Goal: Check status: Check status

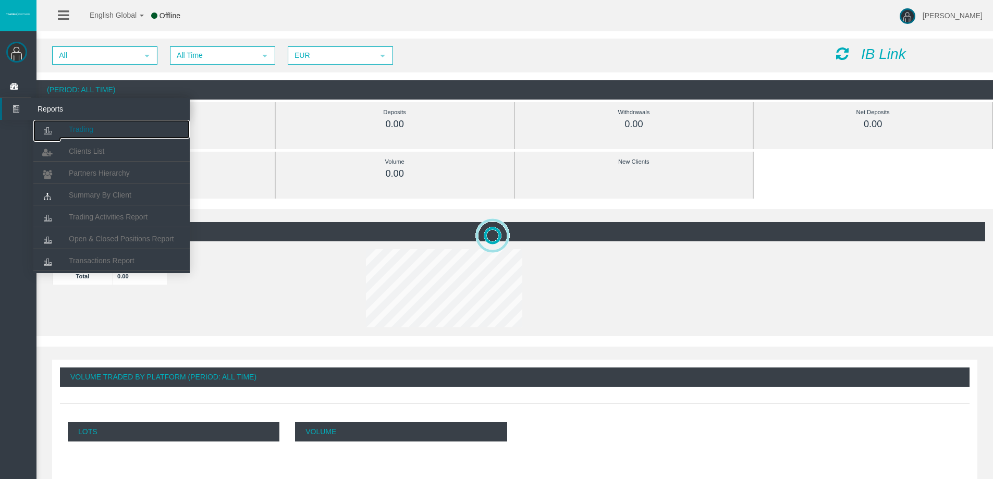
click at [107, 136] on link "Trading" at bounding box center [111, 129] width 156 height 19
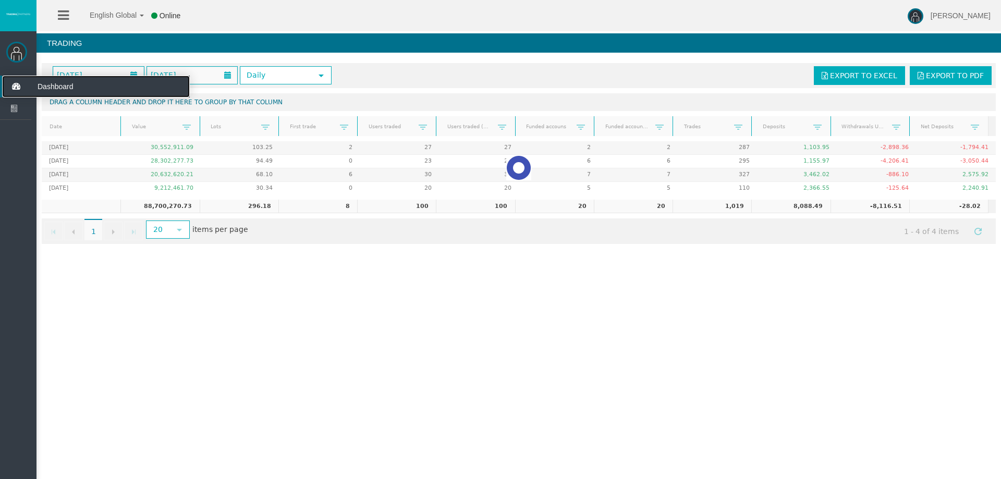
click at [14, 81] on icon at bounding box center [16, 87] width 28 height 22
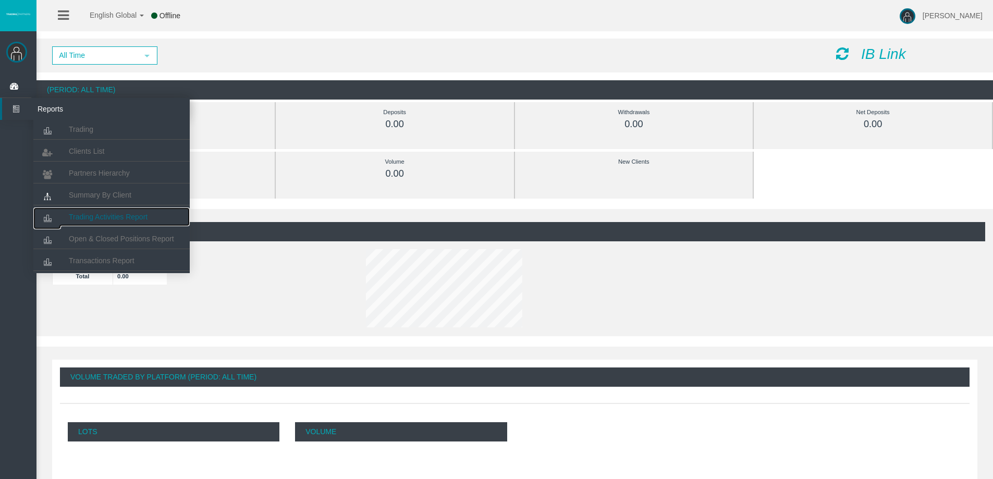
click at [101, 211] on link "Trading Activities Report" at bounding box center [111, 216] width 156 height 19
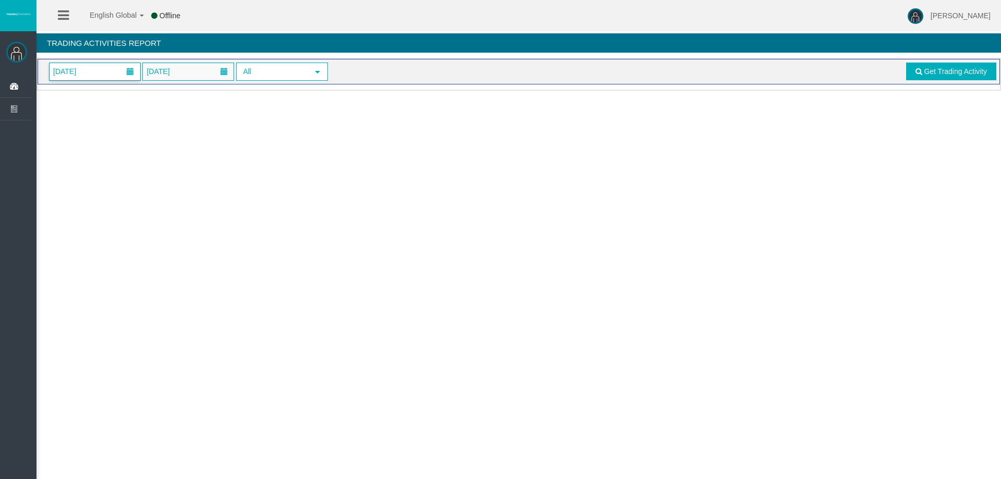
click at [101, 72] on span "01/09/2025" at bounding box center [95, 71] width 91 height 17
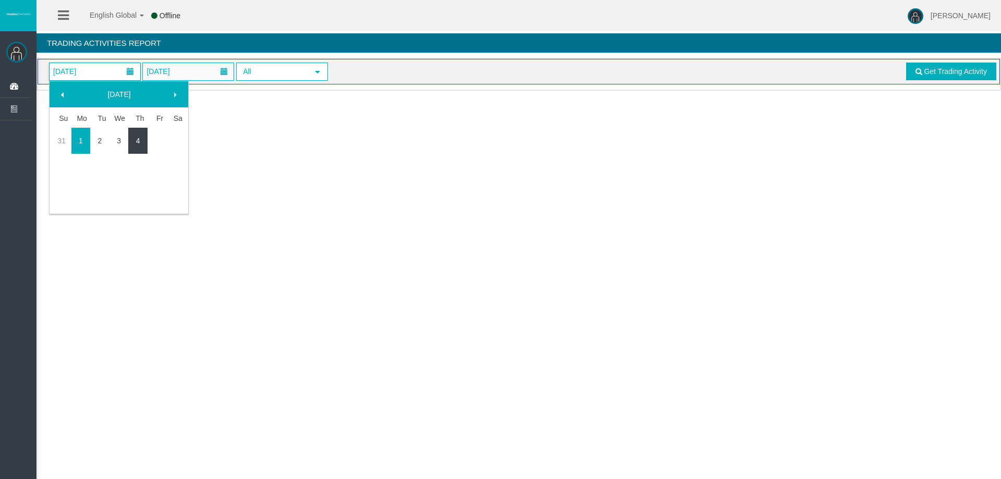
click at [131, 141] on link "4" at bounding box center [137, 140] width 19 height 19
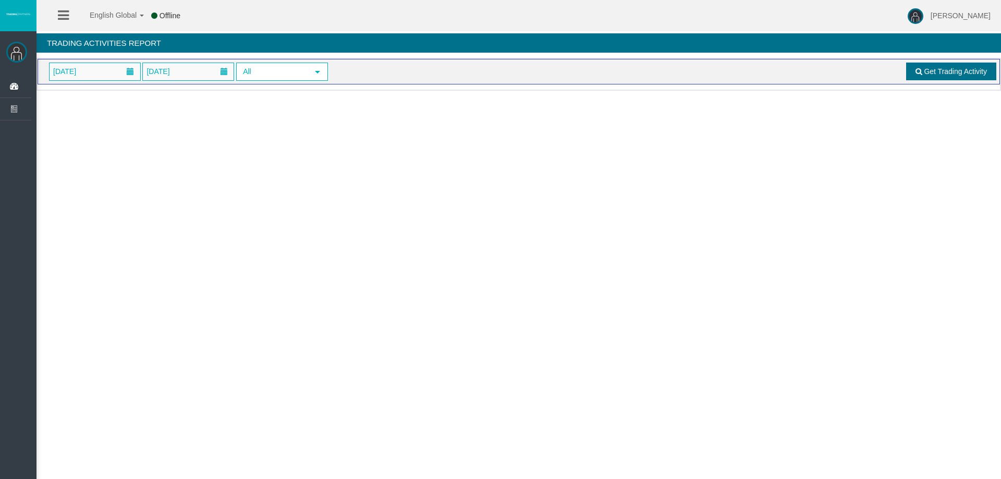
click at [922, 67] on link "Get Trading Activity" at bounding box center [951, 72] width 91 height 18
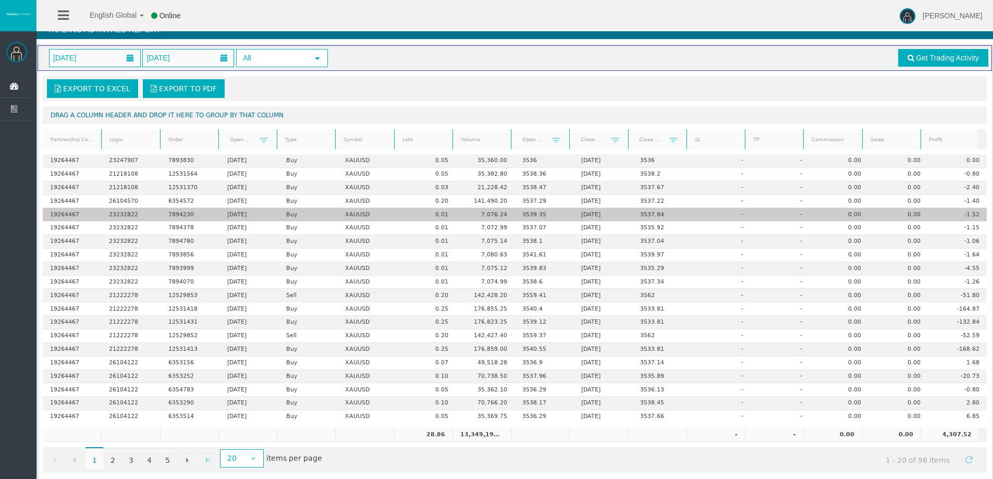
scroll to position [24, 0]
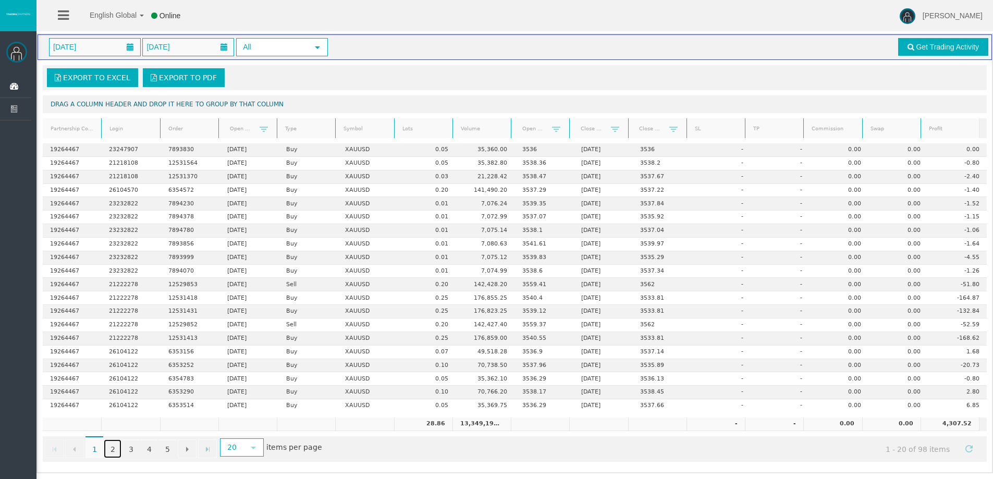
click at [110, 447] on link "2" at bounding box center [113, 448] width 18 height 19
click at [132, 450] on link "3" at bounding box center [131, 448] width 18 height 19
click at [154, 451] on link "4" at bounding box center [149, 448] width 18 height 19
click at [167, 448] on link "5" at bounding box center [167, 448] width 18 height 19
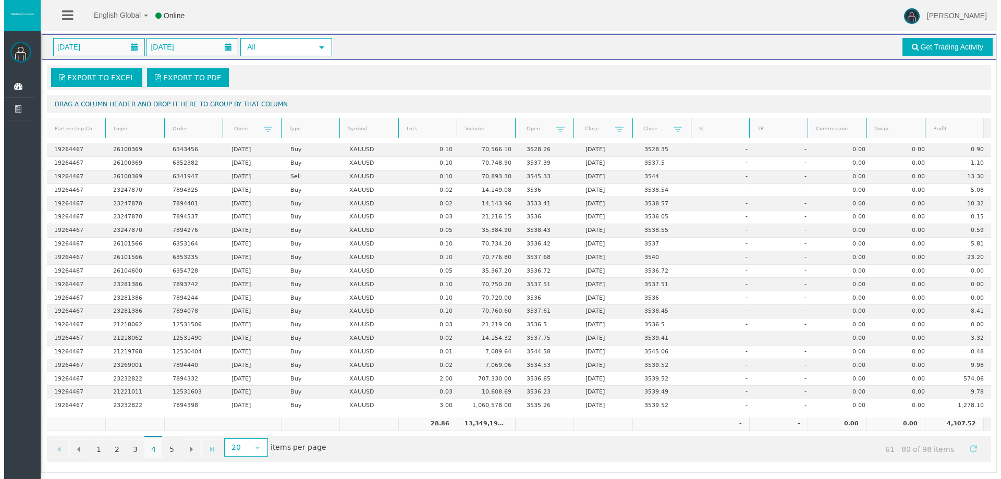
scroll to position [0, 0]
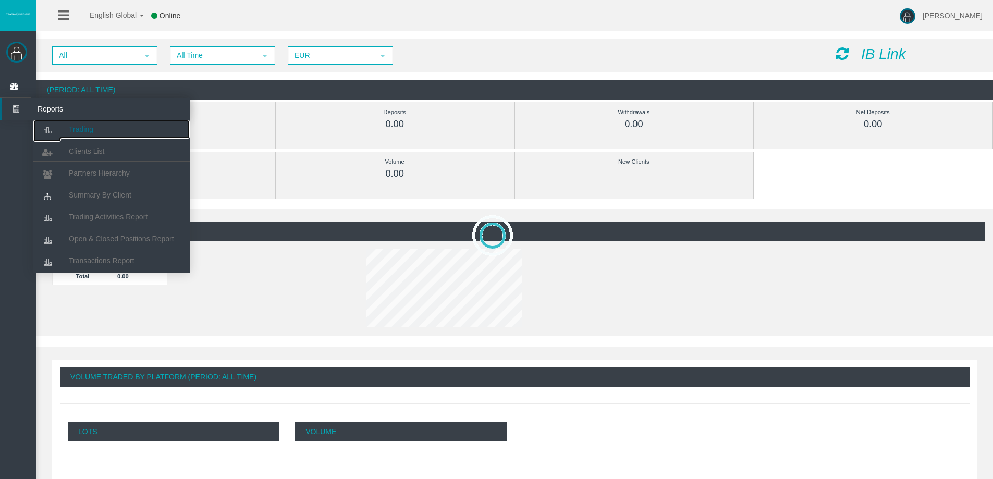
click at [67, 128] on link "Trading" at bounding box center [111, 129] width 156 height 19
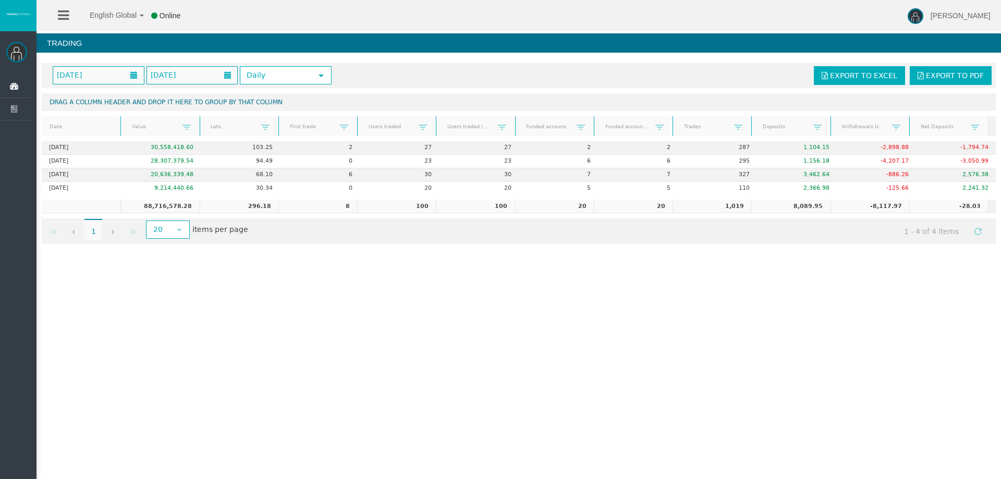
click at [335, 205] on td "8" at bounding box center [317, 207] width 79 height 14
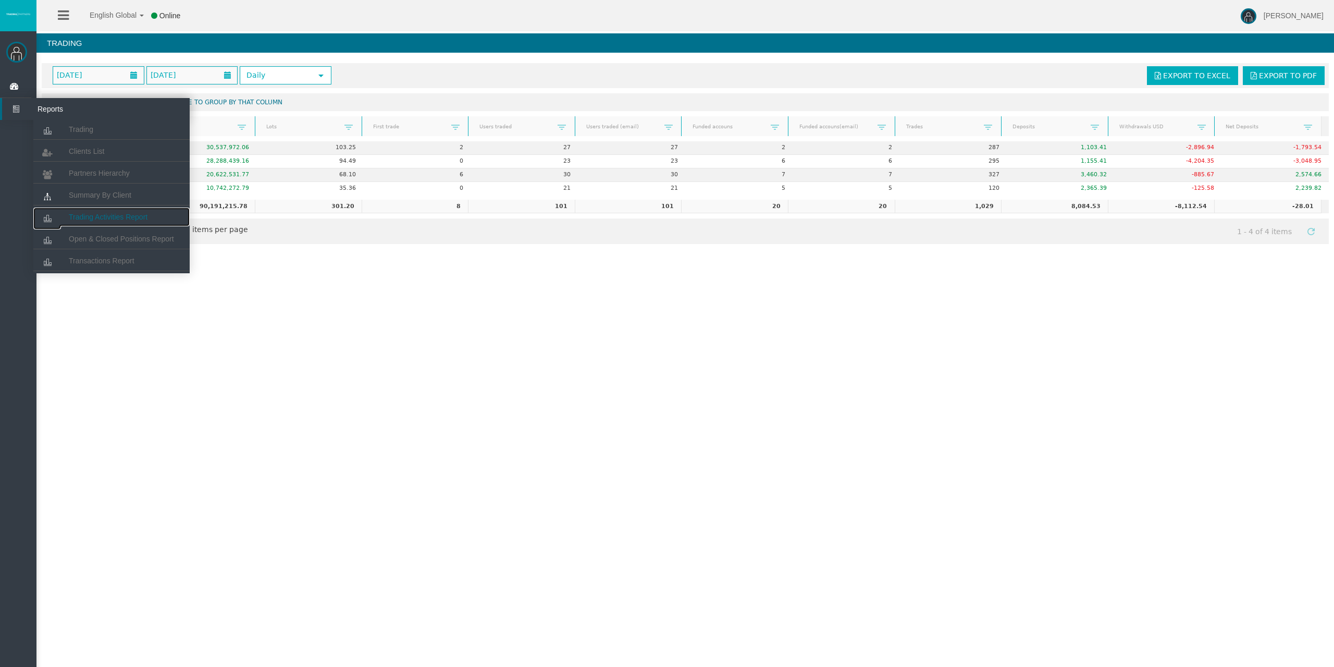
click at [91, 210] on link "Trading Activities Report" at bounding box center [111, 216] width 156 height 19
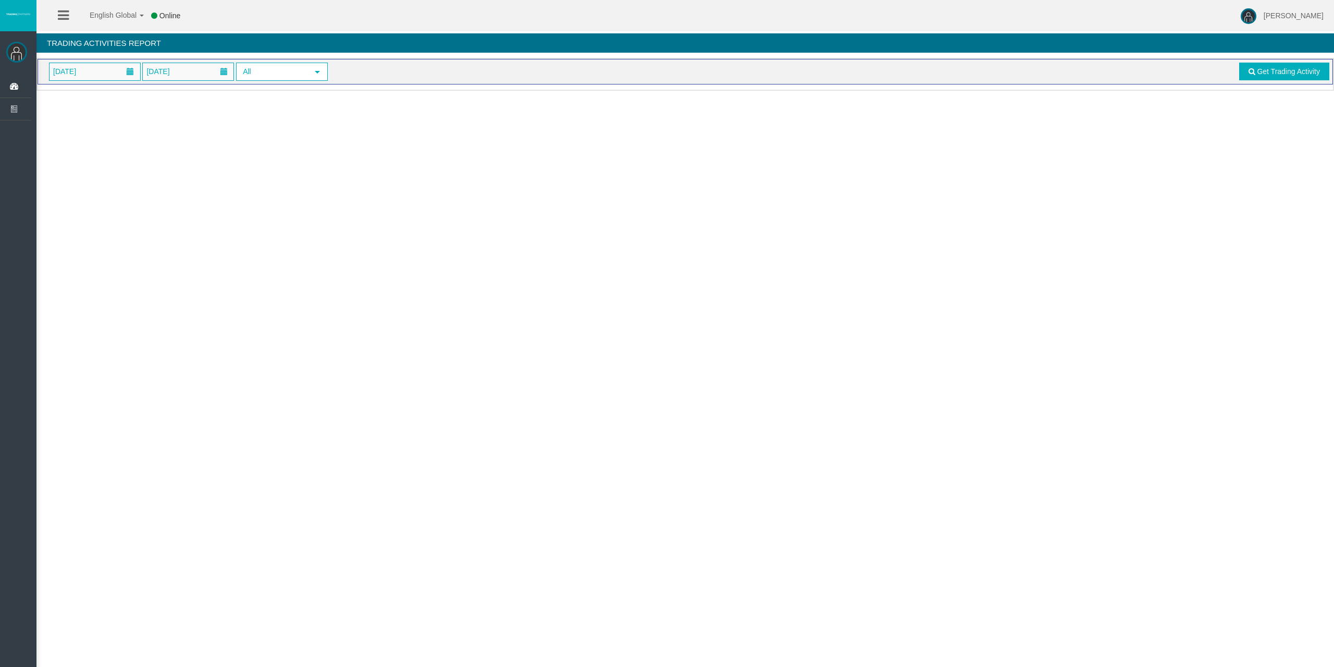
click at [108, 75] on span "[DATE]" at bounding box center [95, 71] width 91 height 17
click at [133, 144] on link "4" at bounding box center [137, 140] width 19 height 19
click at [1282, 76] on link "Get Trading Activity" at bounding box center [1284, 72] width 91 height 18
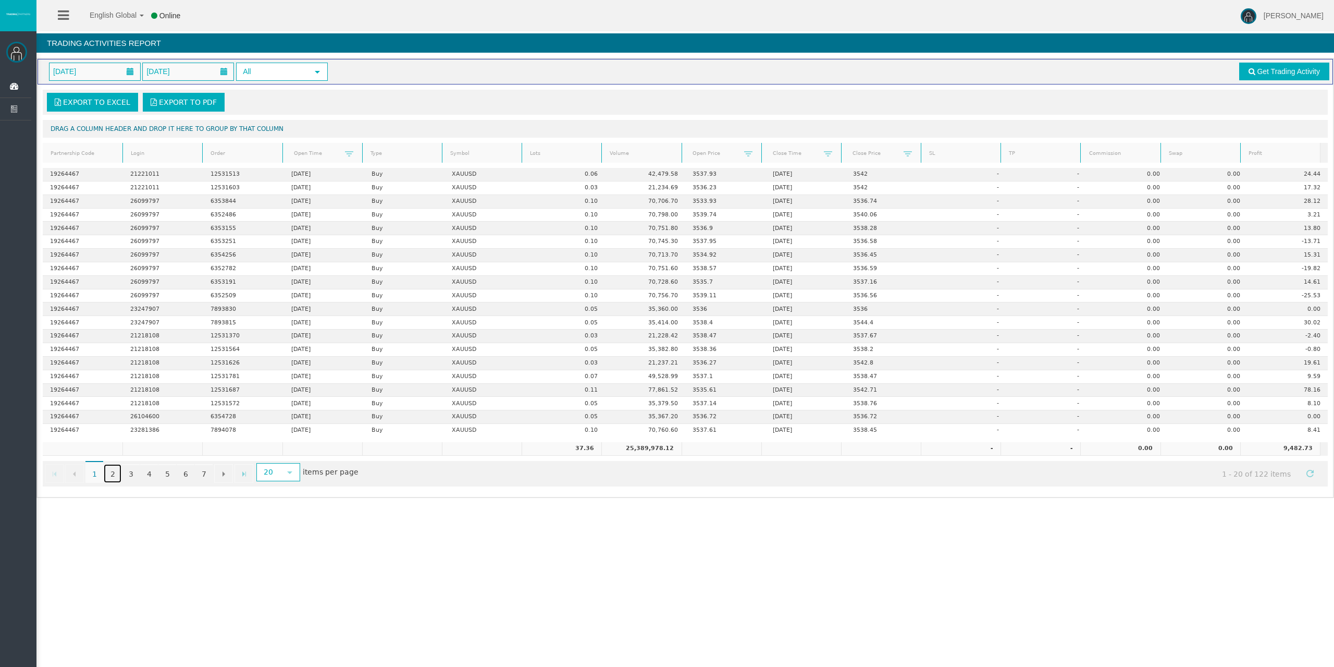
click at [114, 475] on link "2" at bounding box center [113, 473] width 18 height 19
click at [11, 80] on icon at bounding box center [16, 87] width 28 height 22
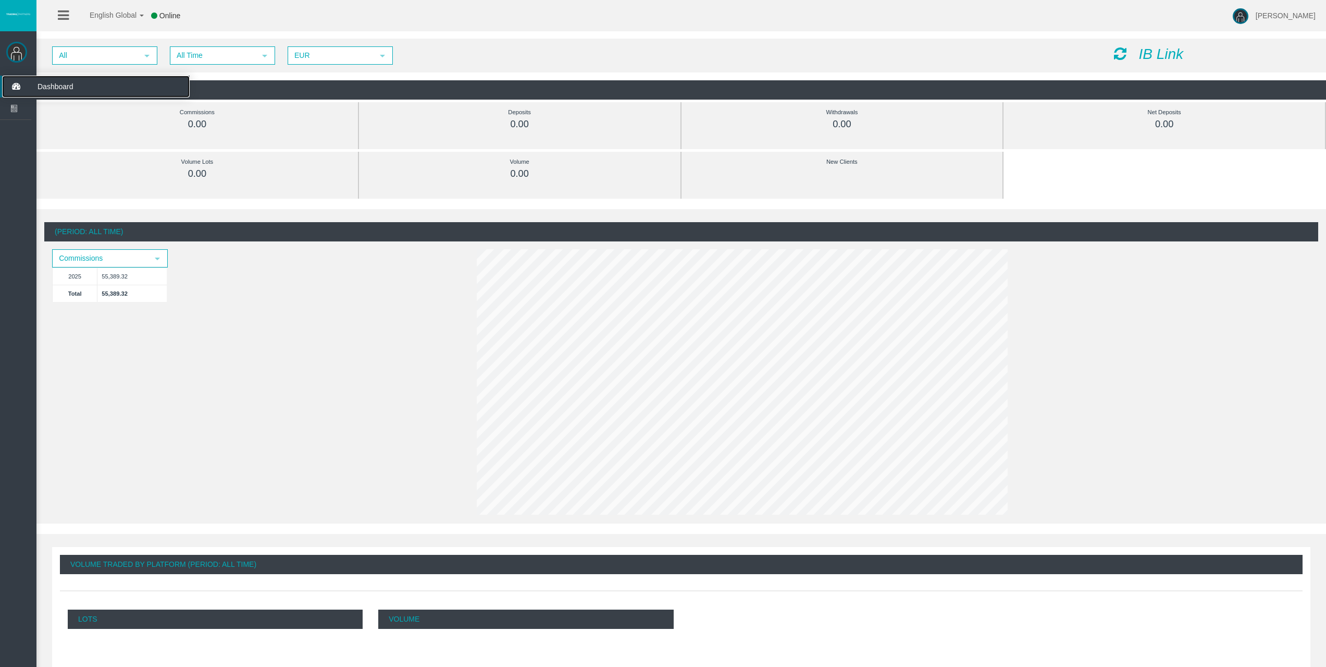
click at [18, 85] on icon at bounding box center [16, 87] width 28 height 22
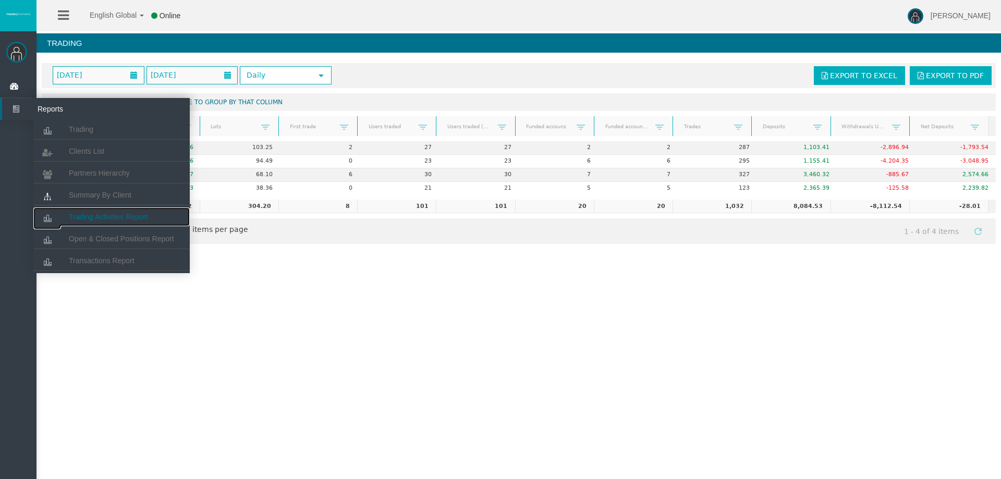
click at [115, 220] on span "Trading Activities Report" at bounding box center [108, 217] width 79 height 8
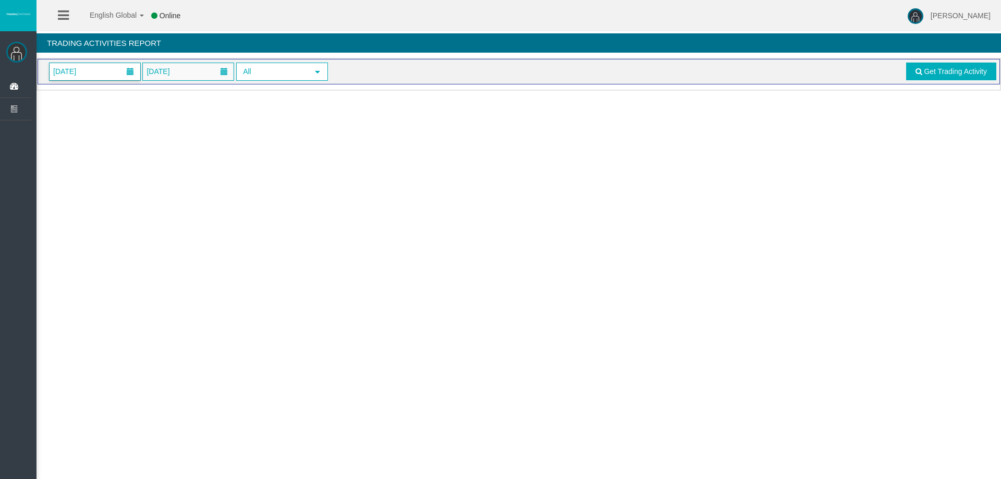
click at [79, 72] on span "[DATE]" at bounding box center [64, 71] width 29 height 15
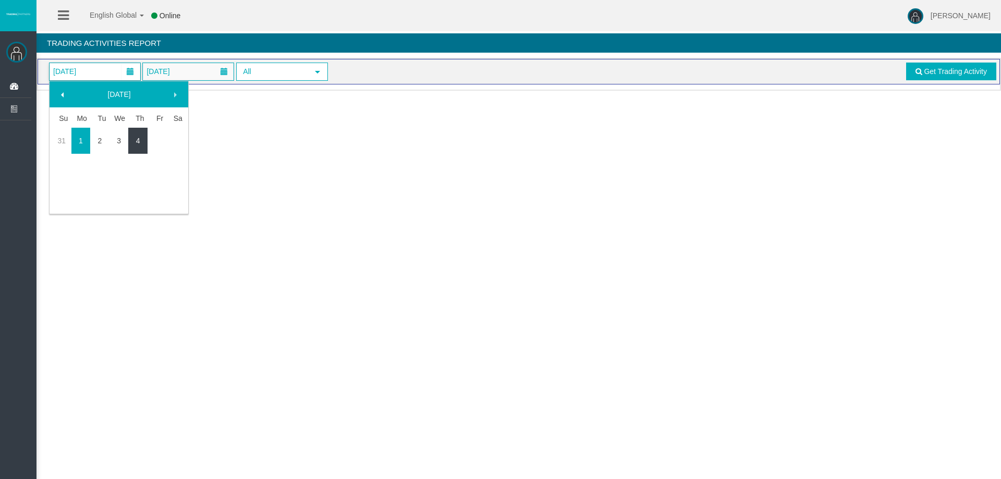
click at [136, 144] on link "4" at bounding box center [137, 140] width 19 height 19
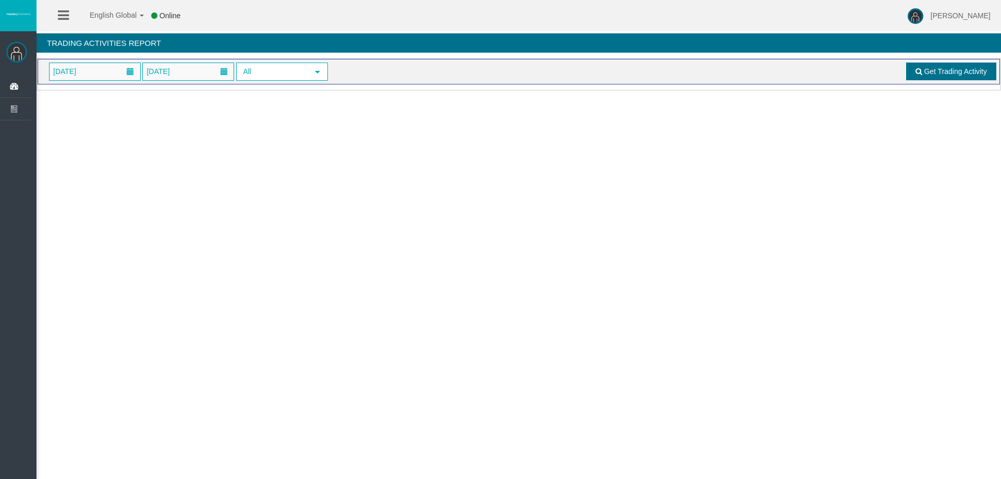
click at [940, 68] on span "Get Trading Activity" at bounding box center [955, 71] width 63 height 8
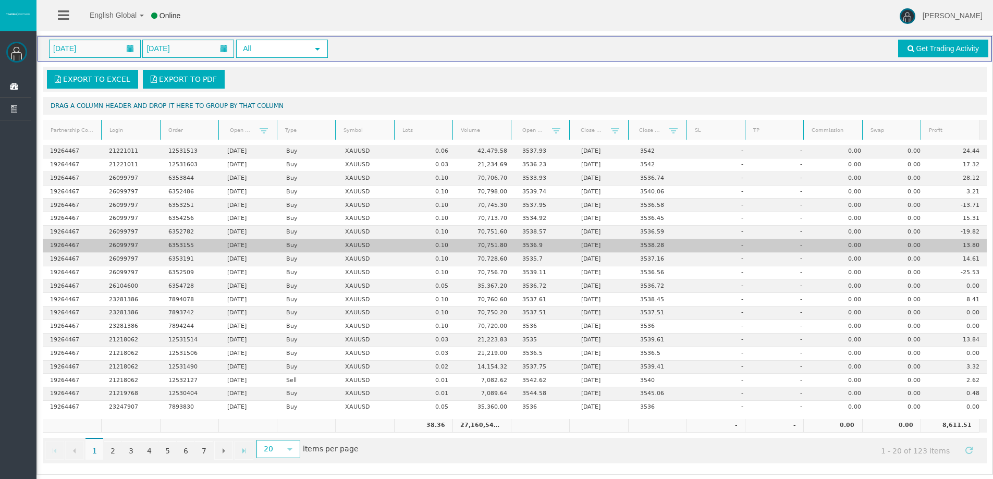
scroll to position [24, 0]
